Goal: Task Accomplishment & Management: Complete application form

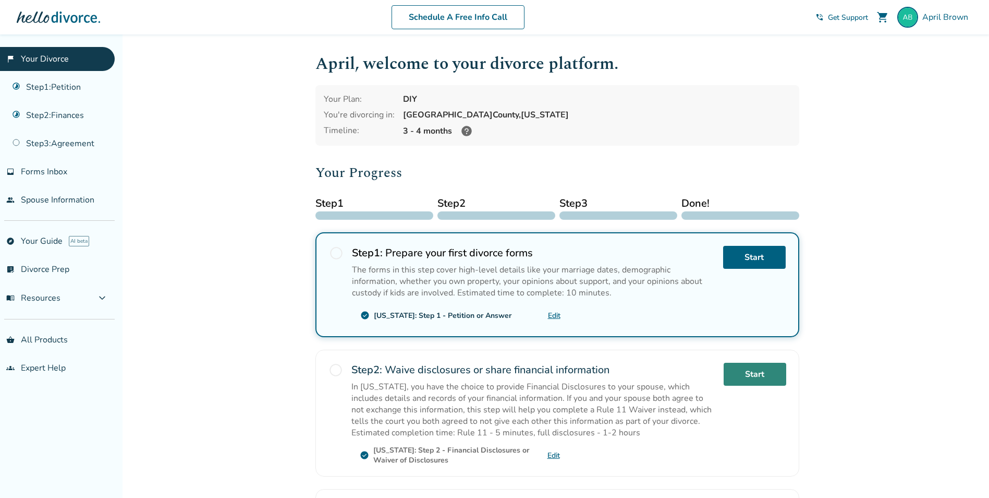
click at [756, 372] on link "Start" at bounding box center [755, 374] width 63 height 23
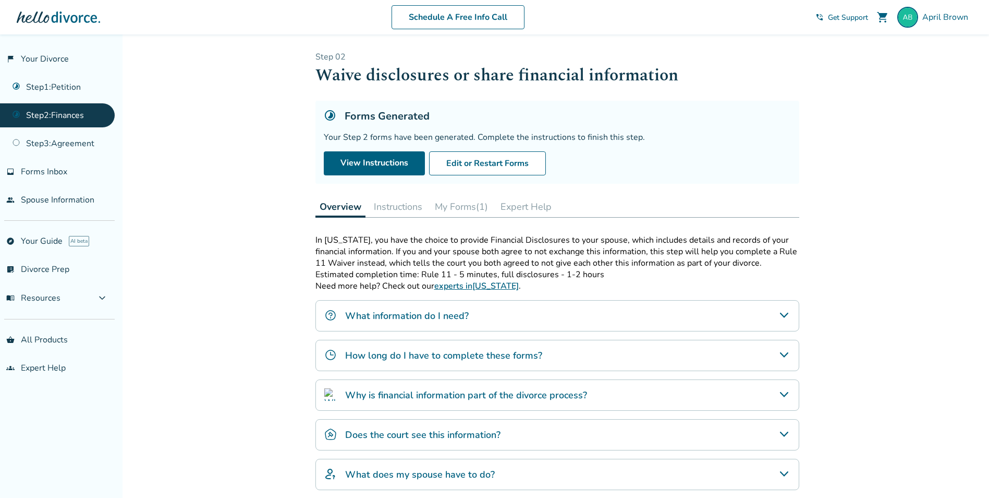
click at [384, 209] on button "Instructions" at bounding box center [398, 206] width 57 height 21
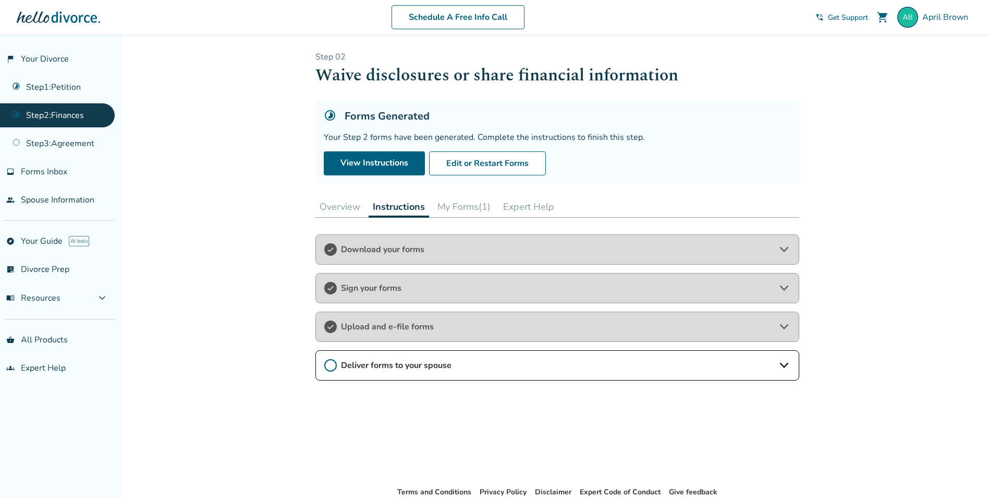
click at [367, 288] on span "Sign your forms" at bounding box center [557, 287] width 433 height 11
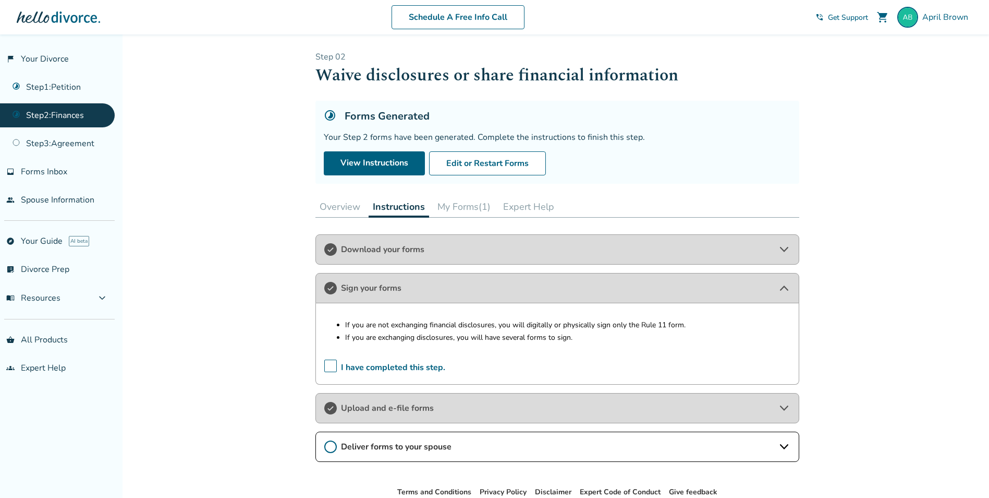
click at [341, 409] on span "Upload and e-file forms" at bounding box center [557, 407] width 433 height 11
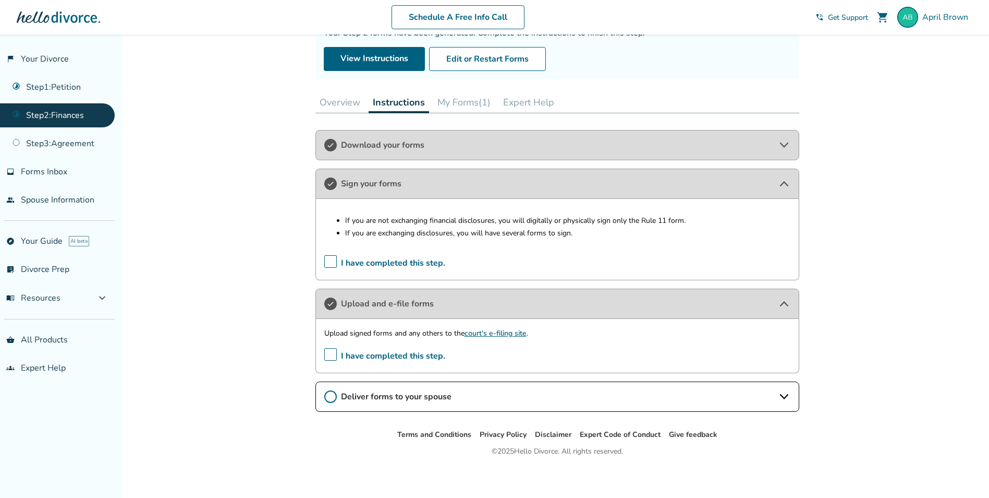
scroll to position [108, 0]
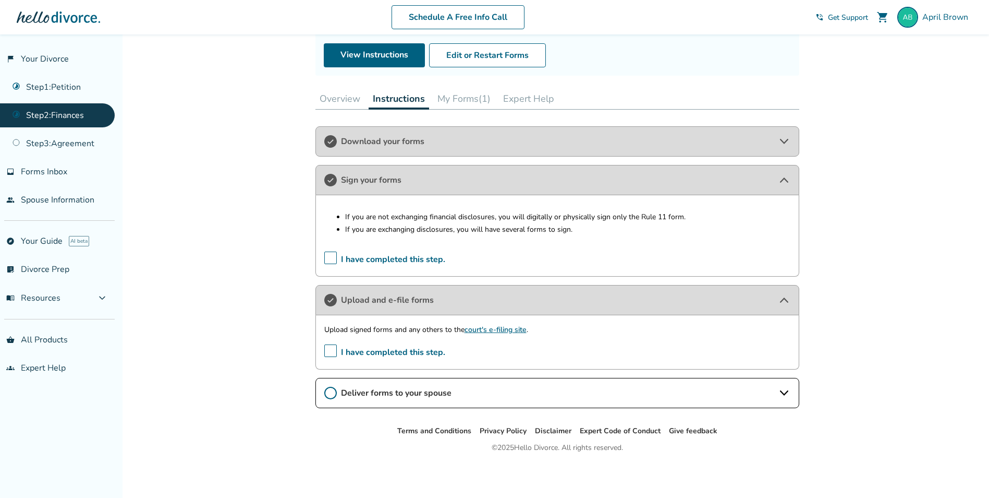
click at [332, 395] on icon at bounding box center [330, 393] width 13 height 13
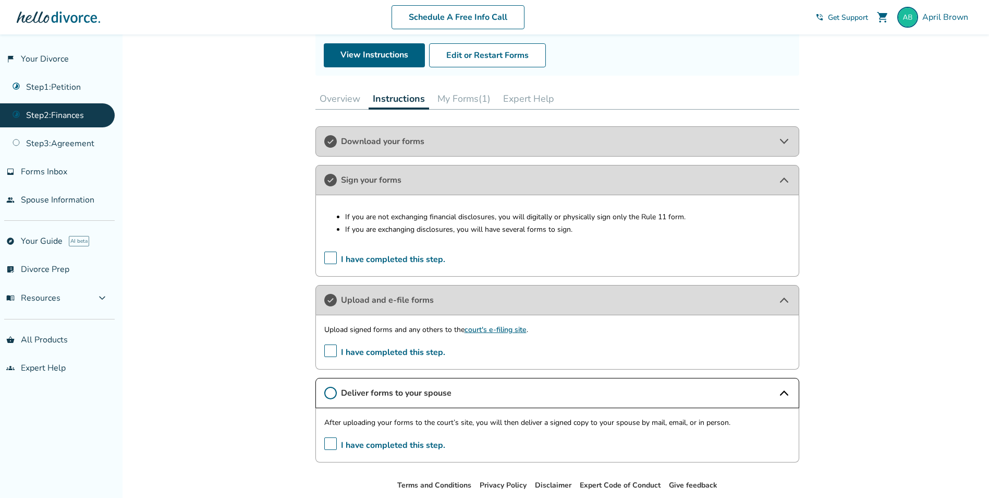
click at [391, 147] on div "Download your forms" at bounding box center [558, 141] width 484 height 30
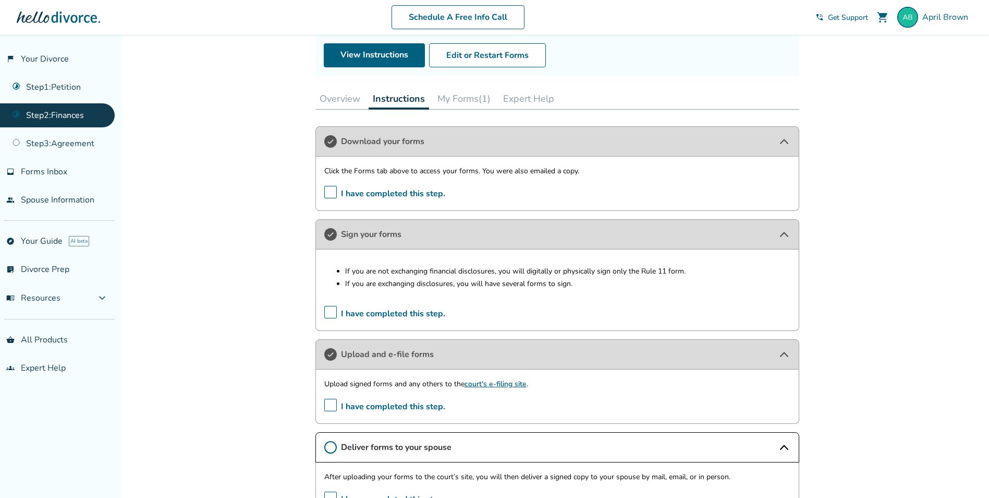
click at [450, 98] on button "My Forms (1)" at bounding box center [464, 98] width 62 height 21
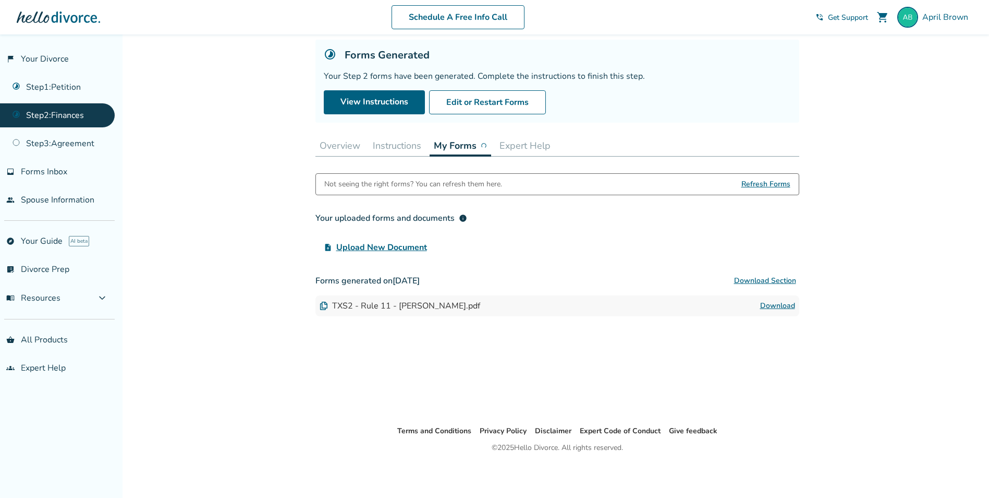
scroll to position [61, 0]
click at [769, 306] on link "Download" at bounding box center [778, 305] width 35 height 13
click at [788, 308] on link "Download" at bounding box center [778, 305] width 35 height 13
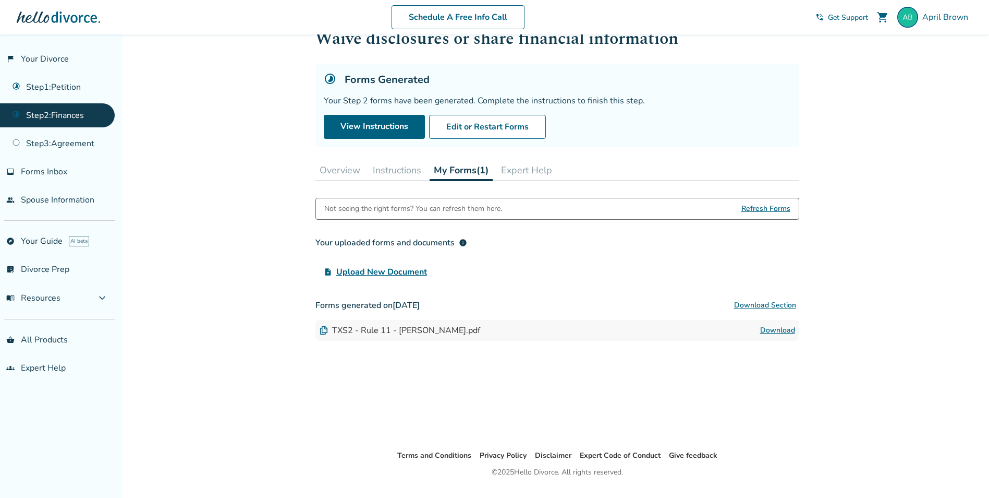
scroll to position [0, 0]
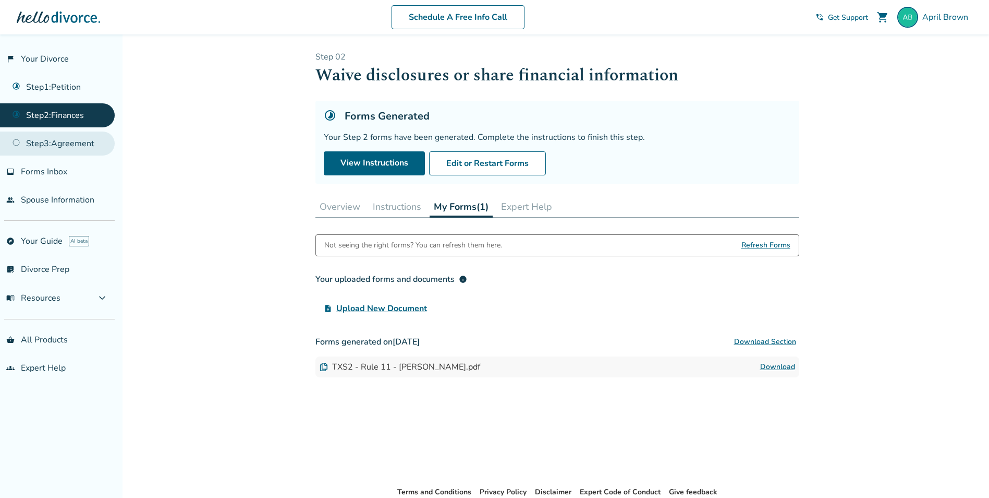
click at [50, 140] on link "Step 3 : Agreement" at bounding box center [57, 143] width 115 height 24
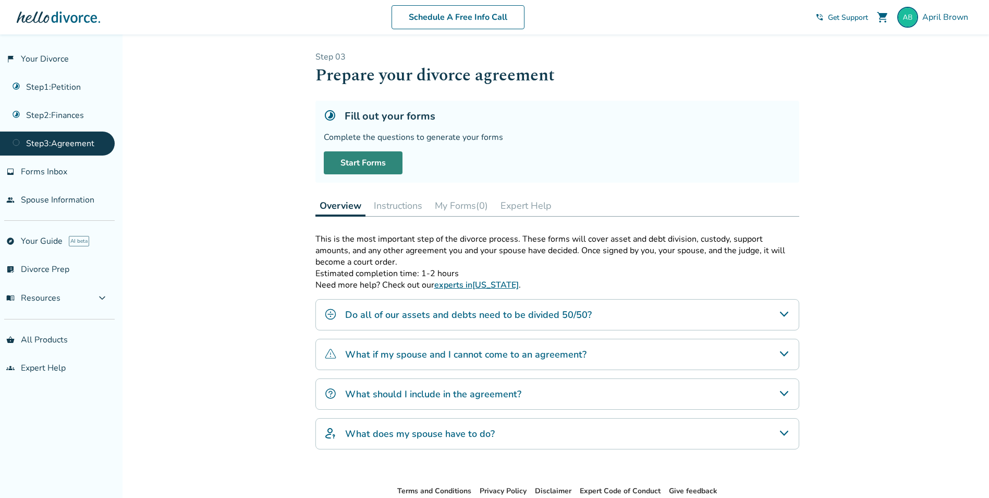
click at [377, 167] on link "Start Forms" at bounding box center [363, 162] width 79 height 23
click at [362, 160] on link "Continue Forms" at bounding box center [370, 162] width 93 height 23
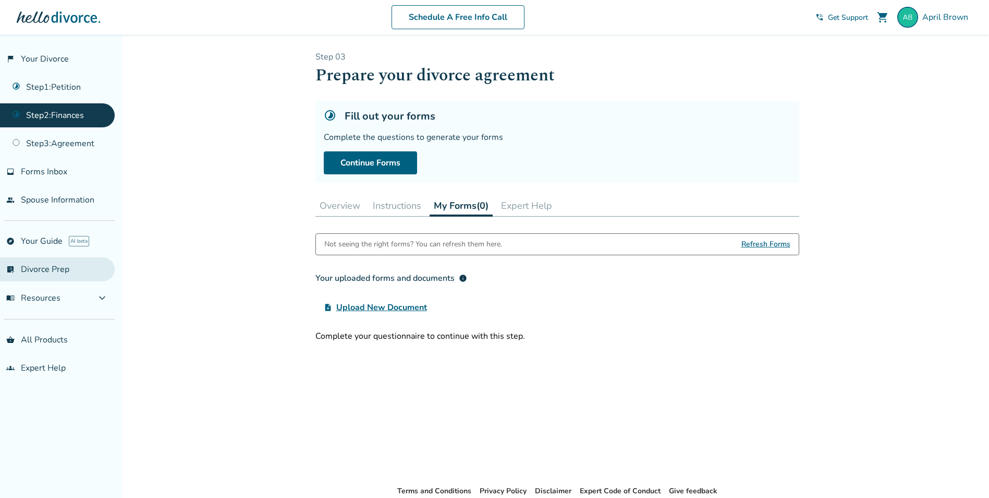
click at [26, 269] on link "list_alt_check Divorce Prep" at bounding box center [57, 269] width 115 height 24
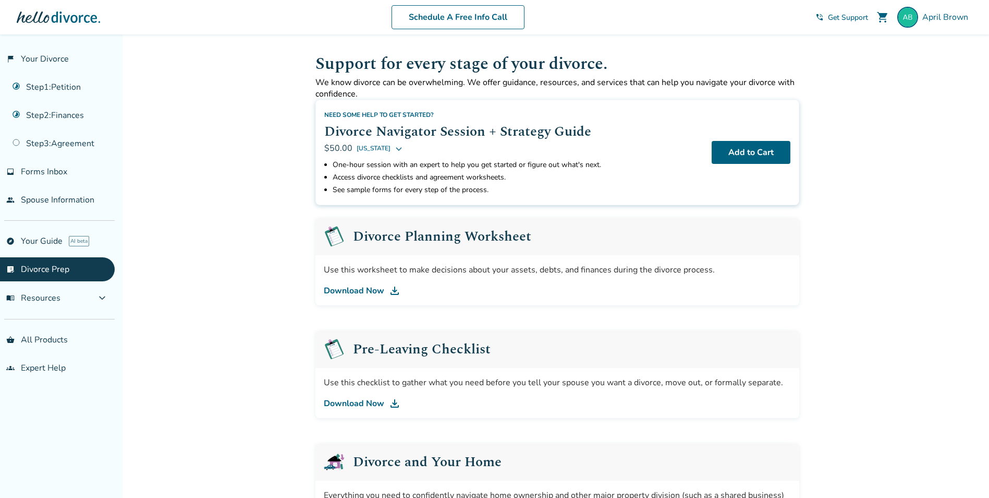
click at [353, 404] on link "Download Now" at bounding box center [557, 403] width 467 height 13
click at [51, 299] on span "menu_book Resources" at bounding box center [33, 297] width 54 height 11
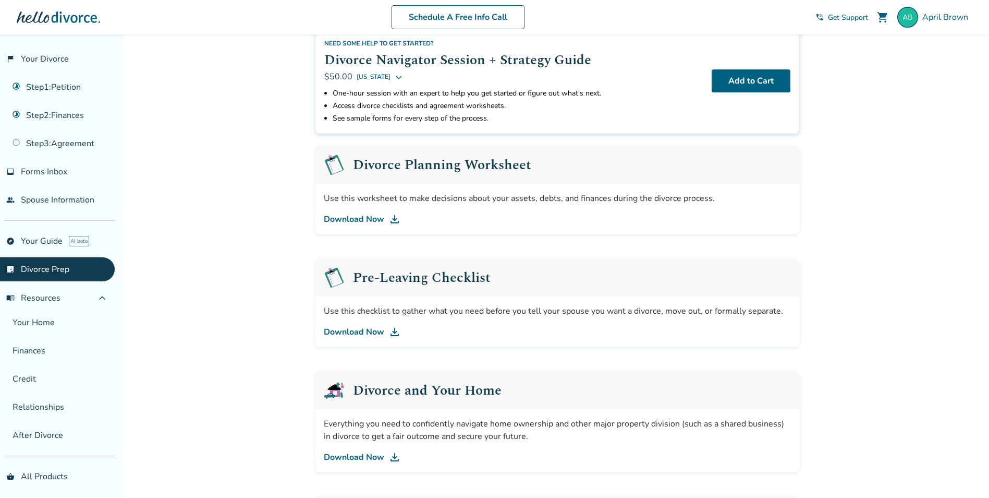
scroll to position [209, 0]
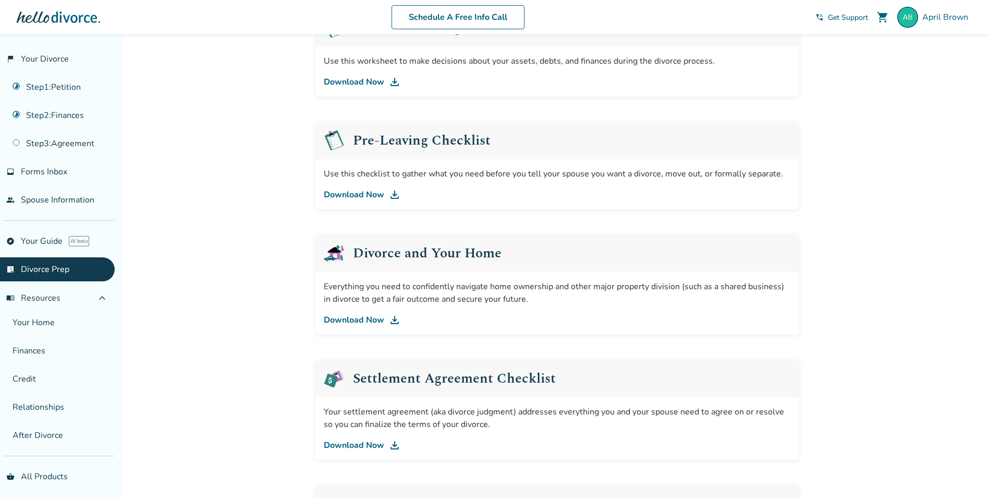
click at [344, 444] on link "Download Now" at bounding box center [557, 445] width 467 height 13
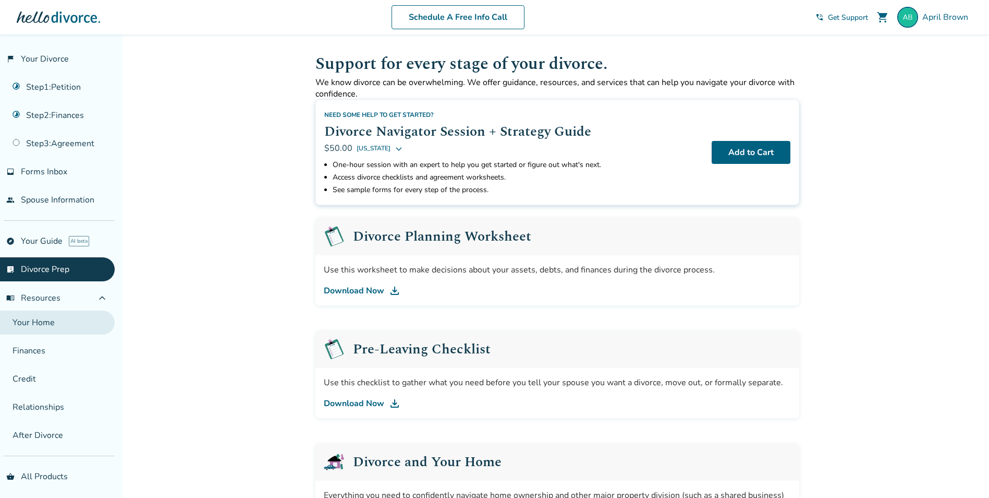
scroll to position [31, 0]
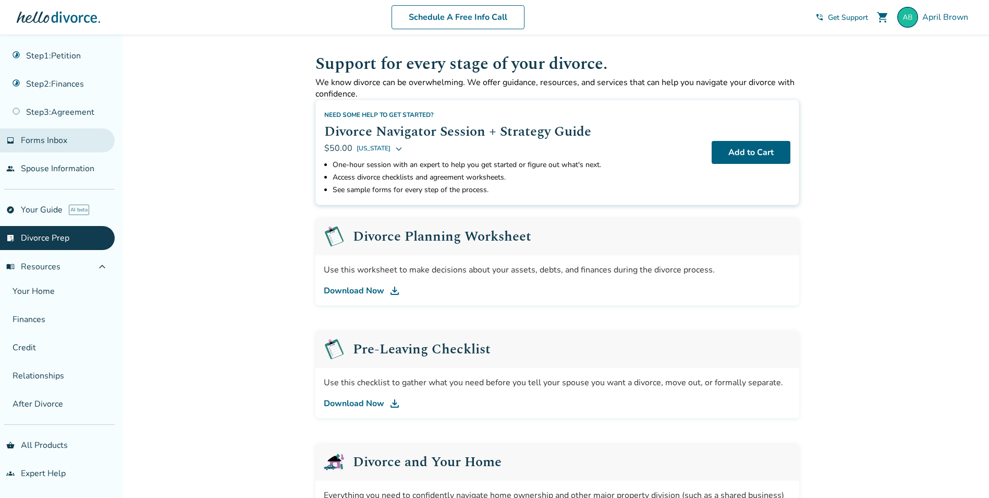
click at [63, 144] on span "Forms Inbox" at bounding box center [44, 140] width 46 height 11
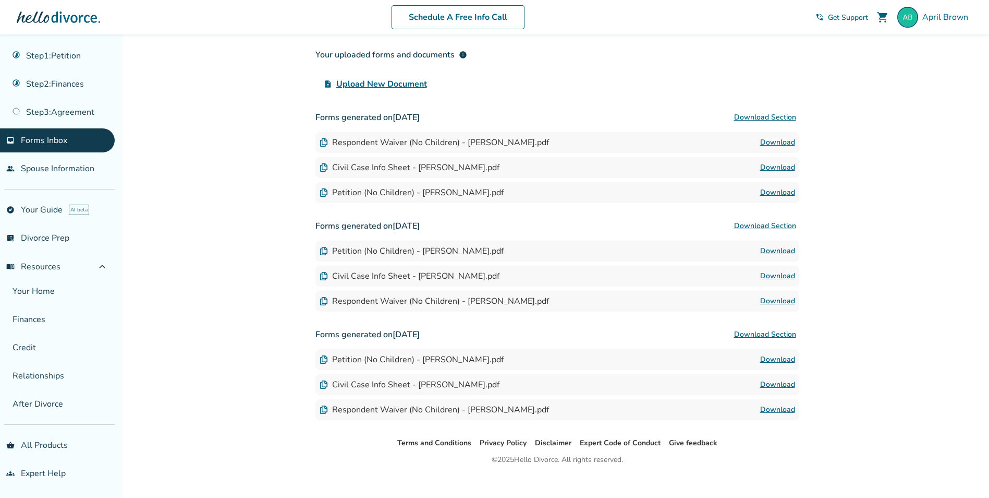
scroll to position [104, 0]
click at [784, 141] on link "Download" at bounding box center [778, 142] width 35 height 13
click at [767, 167] on link "Download" at bounding box center [778, 167] width 35 height 13
click at [780, 193] on link "Download" at bounding box center [778, 192] width 35 height 13
